Goal: Task Accomplishment & Management: Manage account settings

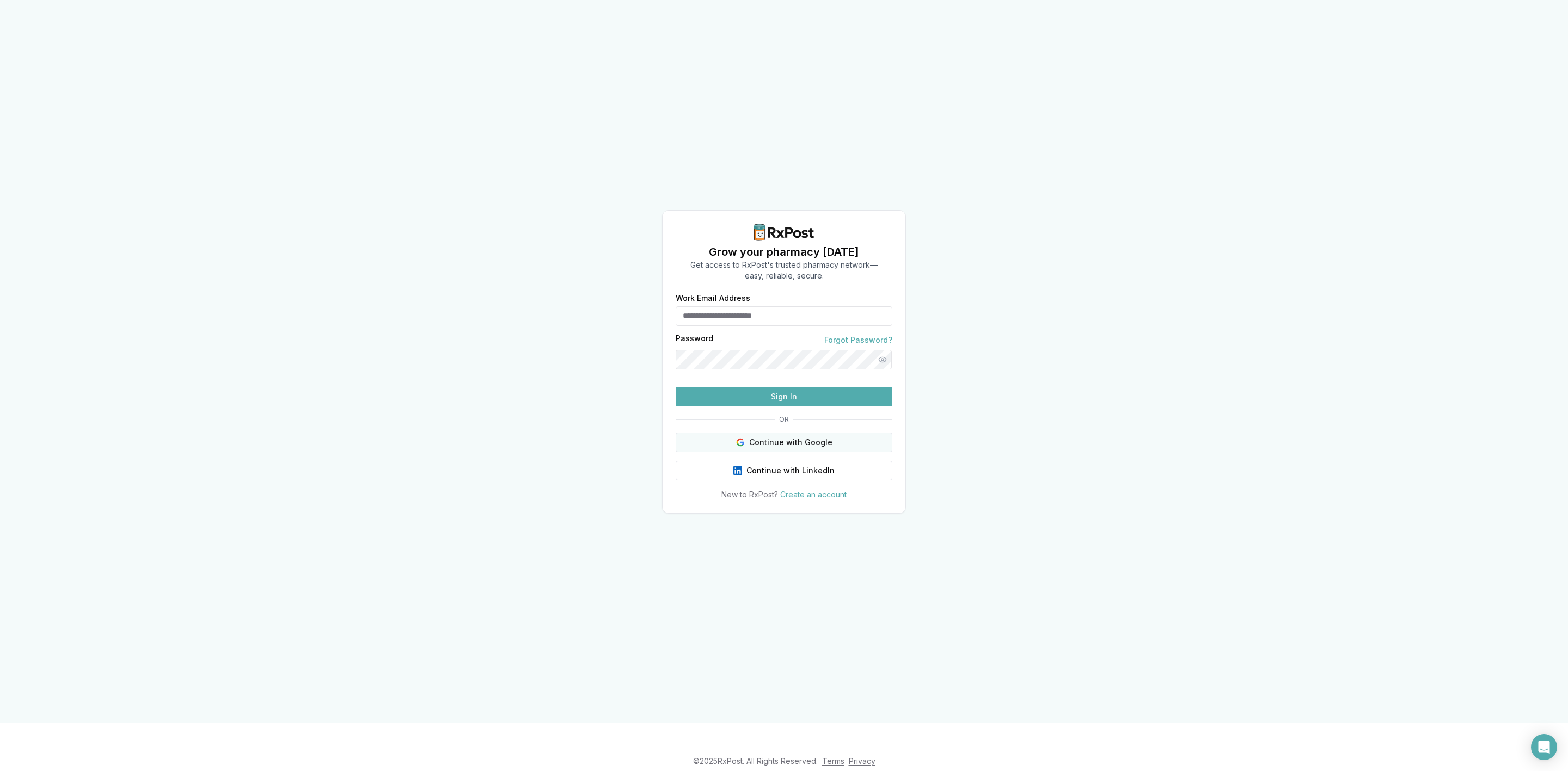
type input "**********"
click at [874, 451] on button "Continue with Google" at bounding box center [784, 442] width 217 height 20
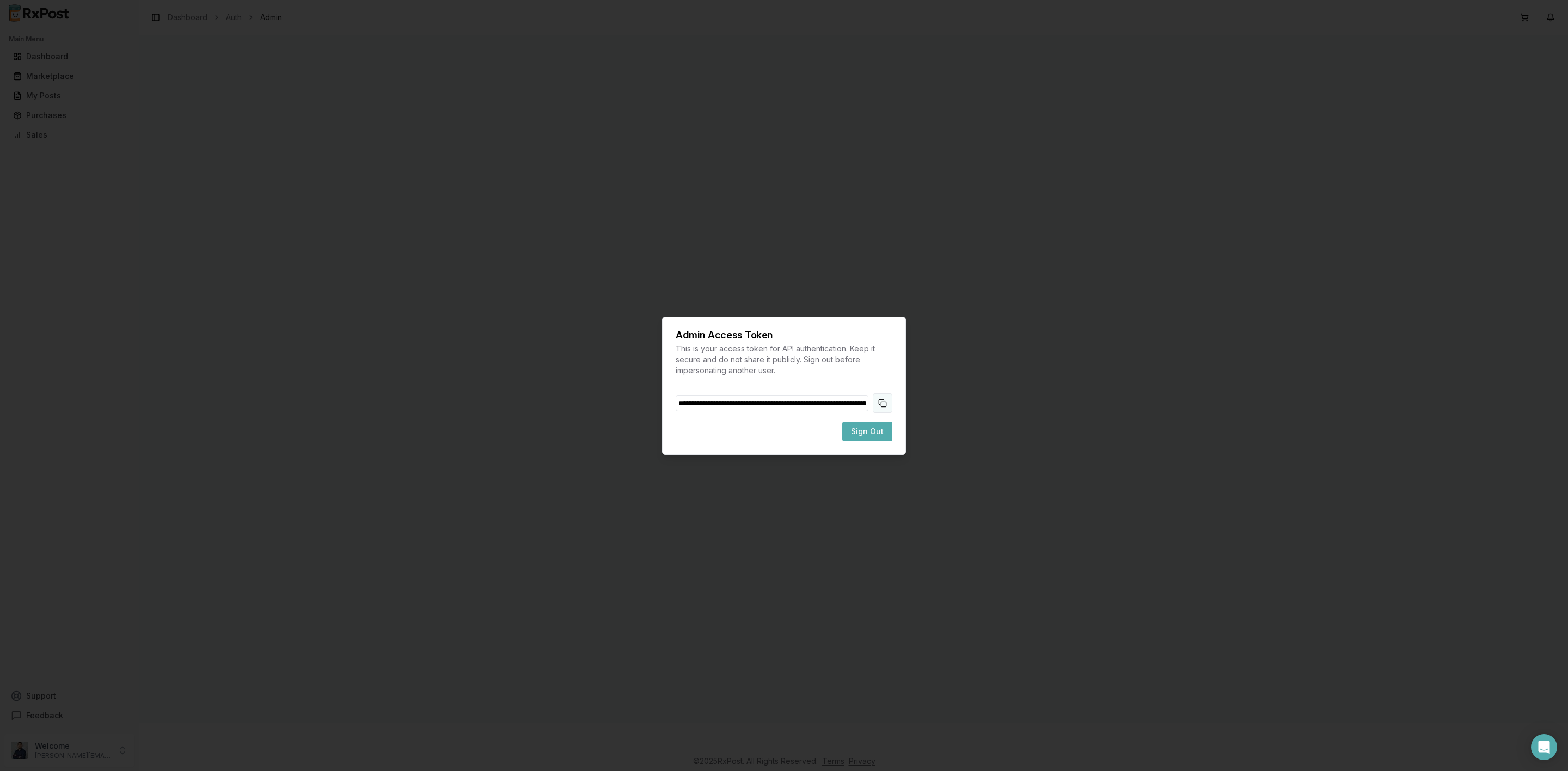
click at [877, 403] on button "Copy token to clipboard" at bounding box center [882, 403] width 20 height 20
click at [876, 435] on span "Sign Out" at bounding box center [867, 431] width 33 height 11
